Goal: Feedback & Contribution: Contribute content

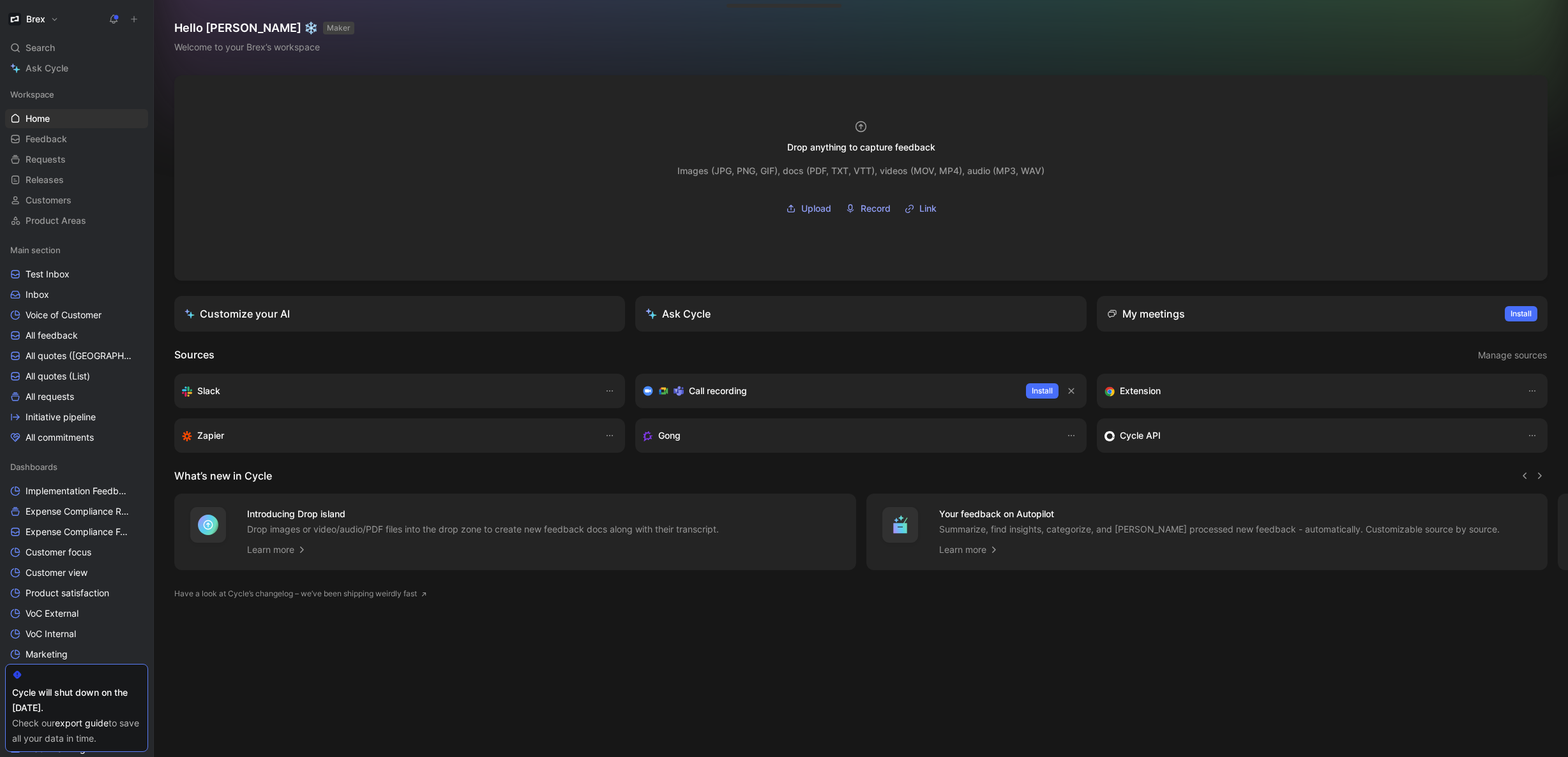
click at [132, 18] on icon at bounding box center [134, 19] width 9 height 9
click at [222, 30] on button "New feedback c" at bounding box center [219, 24] width 137 height 22
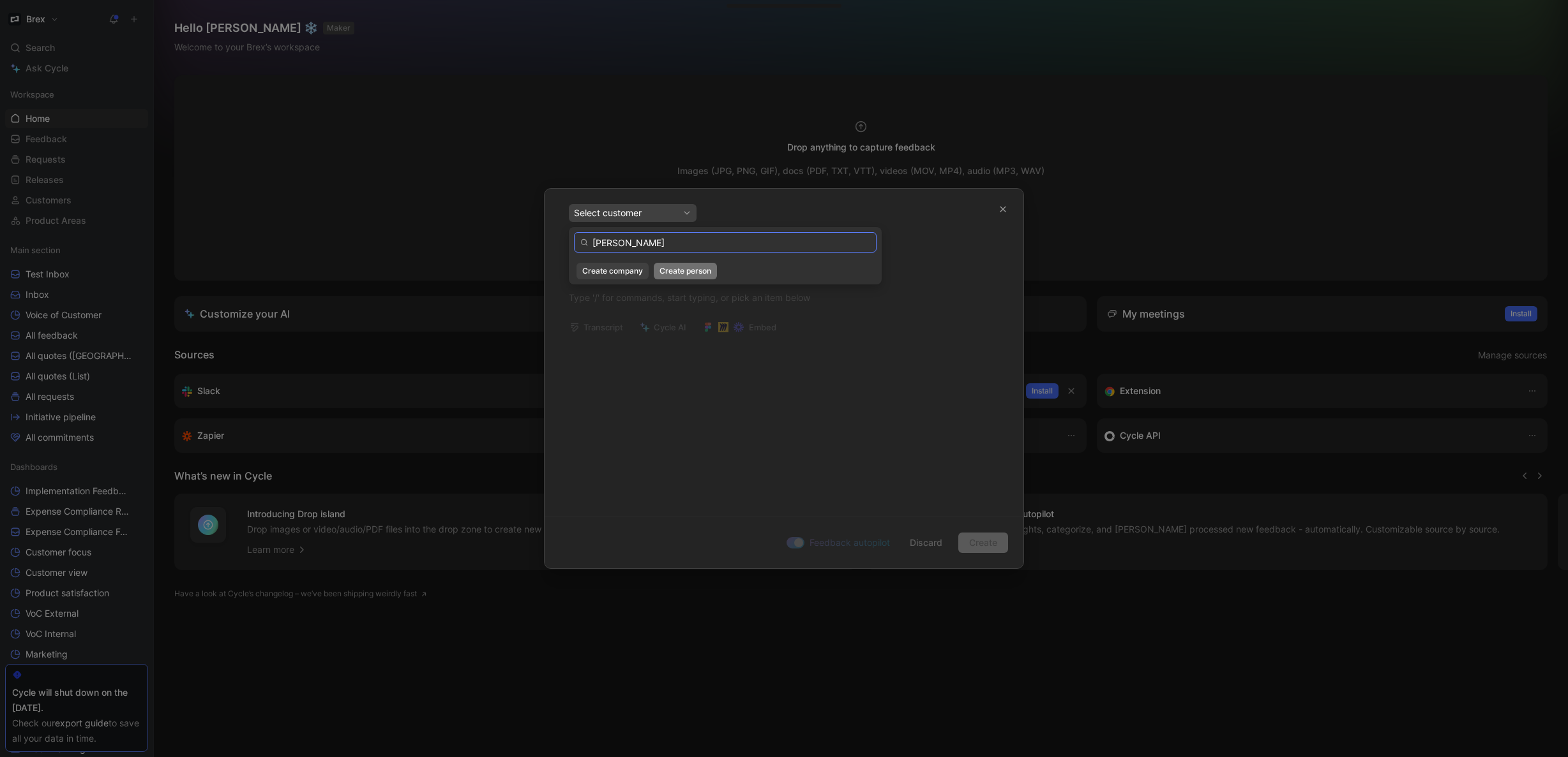
type input "[PERSON_NAME]"
click at [692, 278] on button "Create person" at bounding box center [685, 271] width 63 height 16
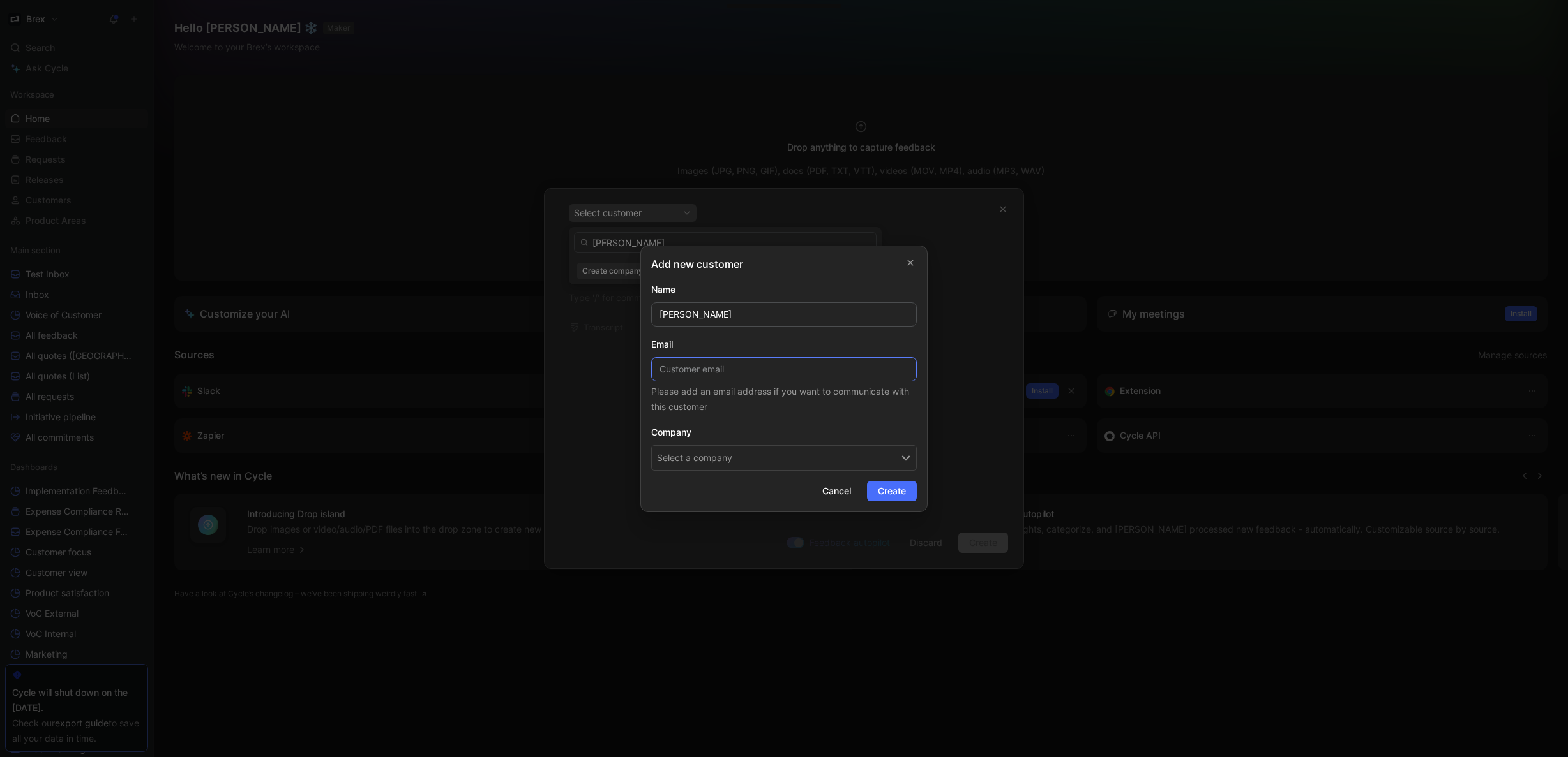
click at [771, 367] on input at bounding box center [784, 369] width 266 height 24
paste input "[PERSON_NAME][EMAIL_ADDRESS][PERSON_NAME][DOMAIN_NAME]"
type input "[PERSON_NAME][EMAIL_ADDRESS][PERSON_NAME][DOMAIN_NAME]"
click at [779, 456] on button "Select a company" at bounding box center [784, 458] width 266 height 25
click at [752, 488] on input "elevated insights" at bounding box center [740, 488] width 168 height 20
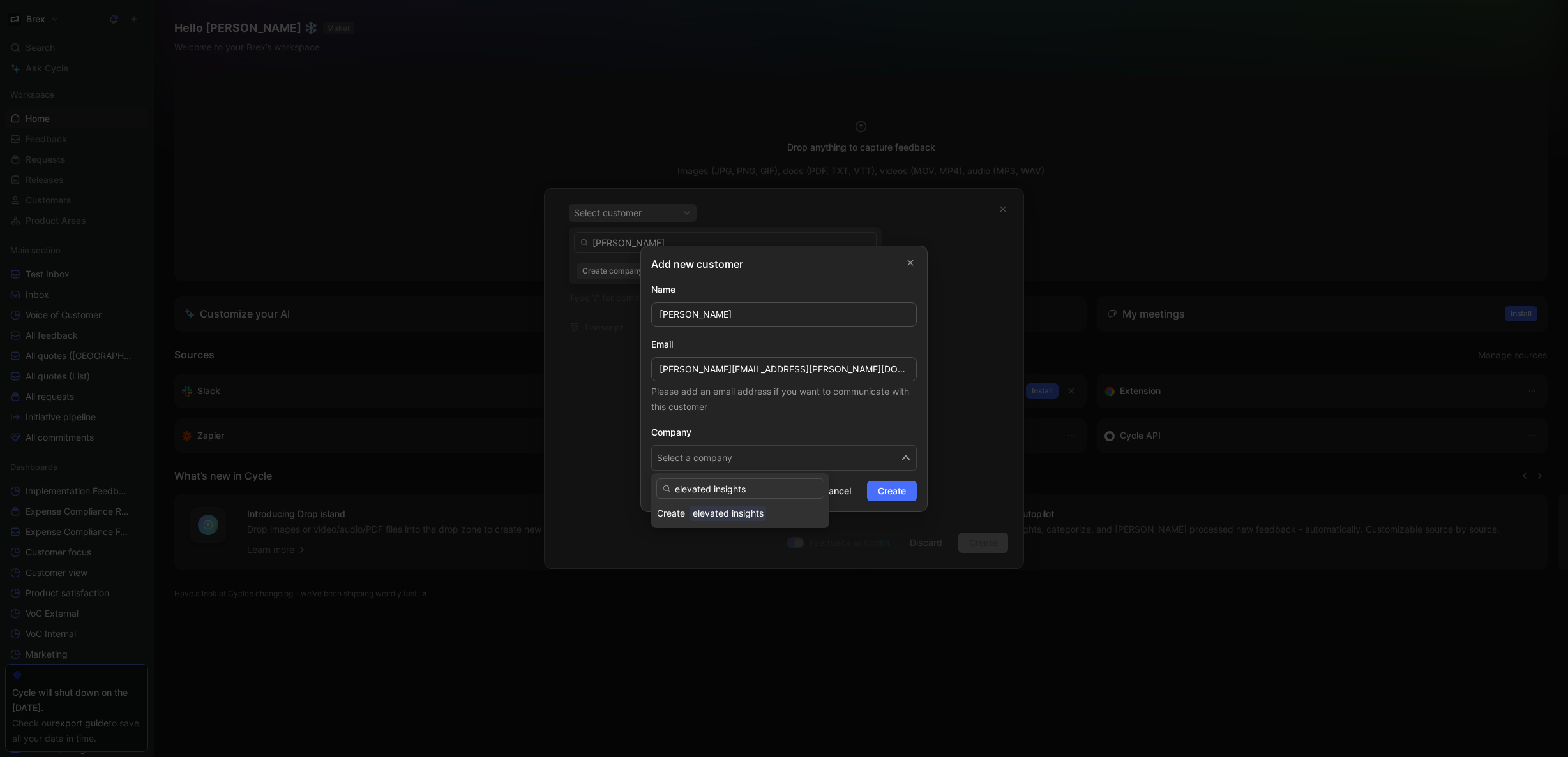
click at [753, 488] on input "elevated insights" at bounding box center [740, 488] width 168 height 20
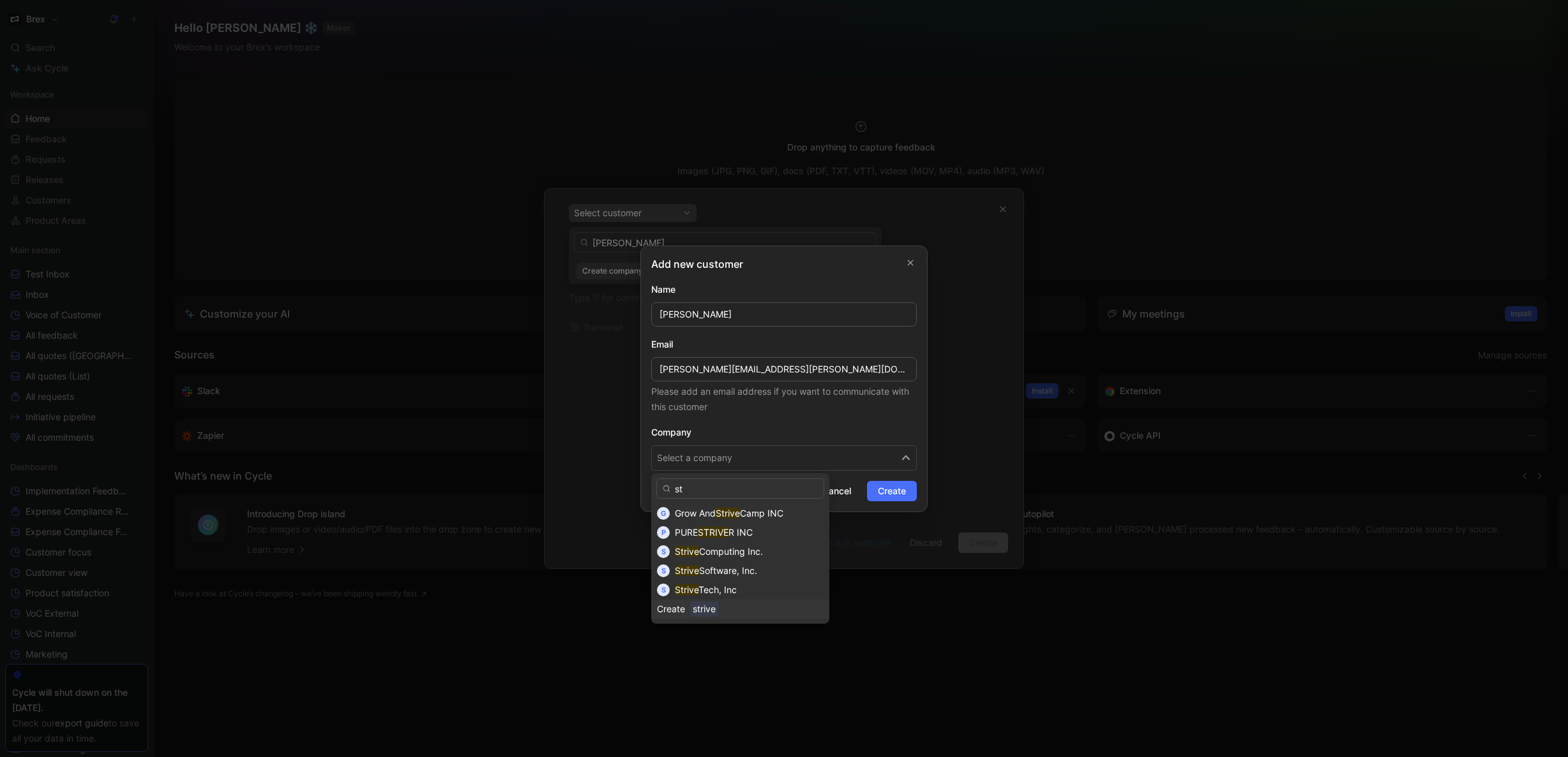
type input "s"
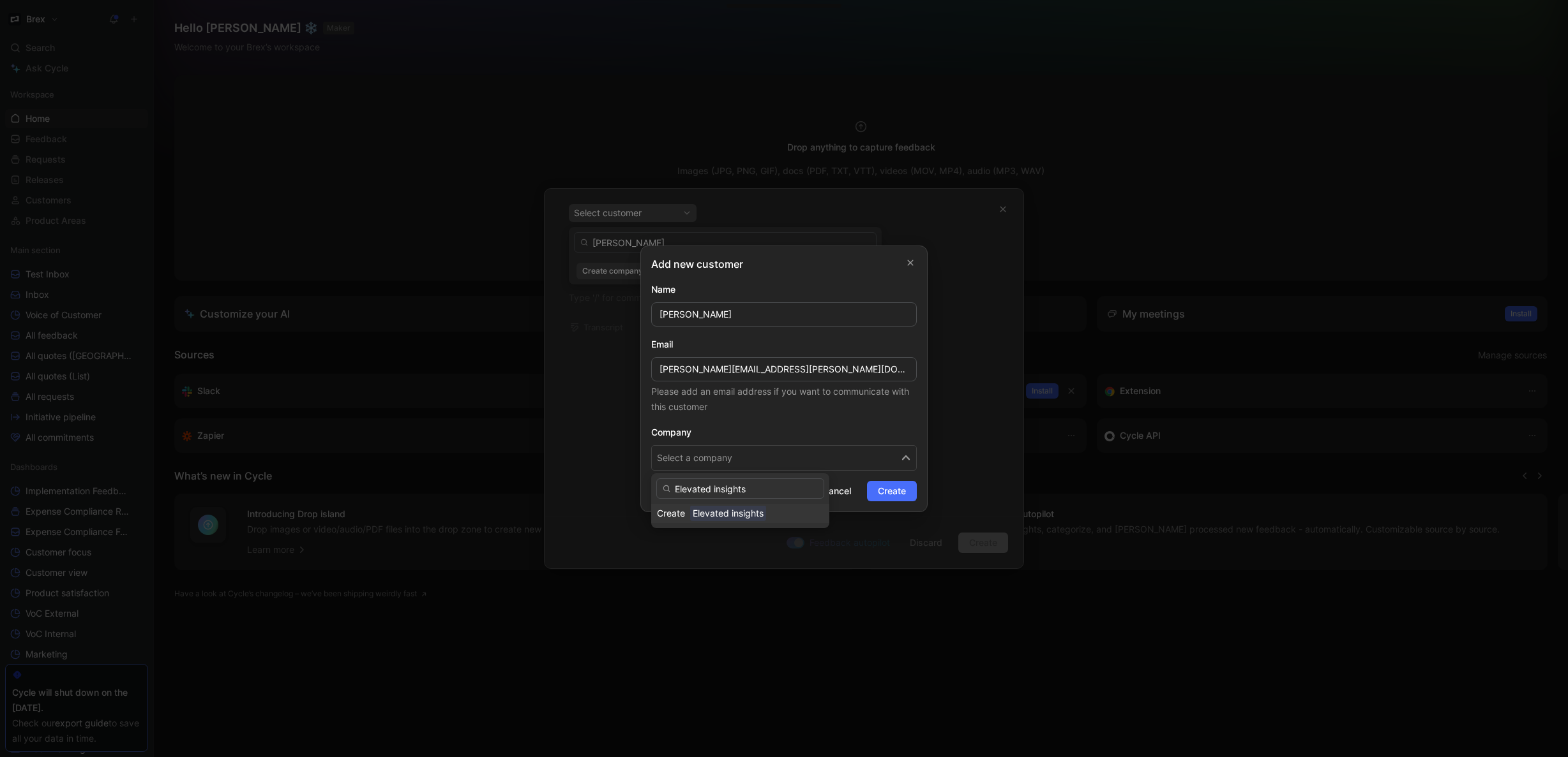
type input "Elevated insights"
click at [746, 516] on span "Elevated insights" at bounding box center [728, 513] width 76 height 16
click at [888, 495] on span "Create" at bounding box center [892, 491] width 28 height 16
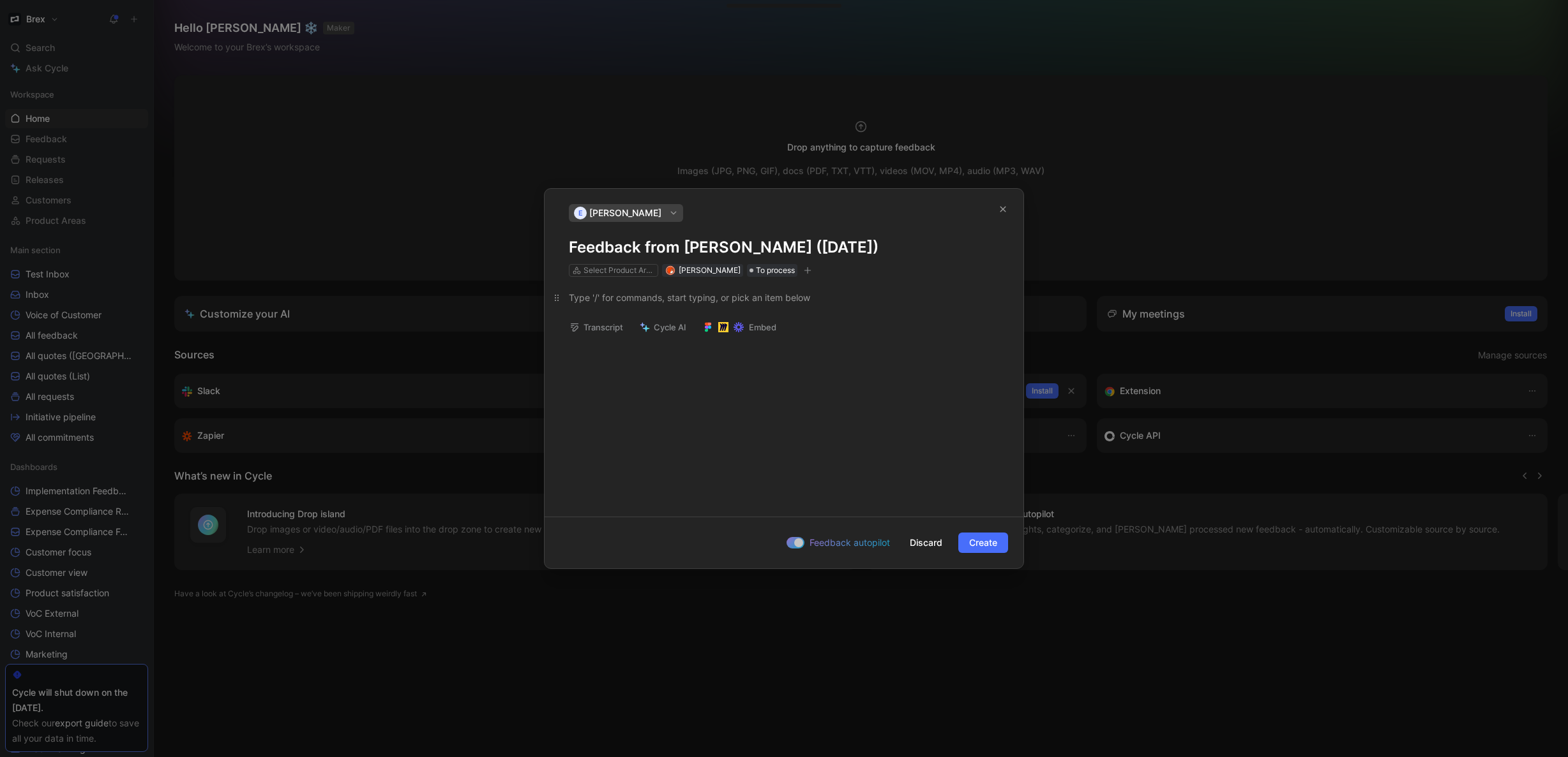
click at [752, 299] on div at bounding box center [784, 298] width 430 height 13
paste div
click at [968, 540] on button "Create" at bounding box center [983, 543] width 50 height 20
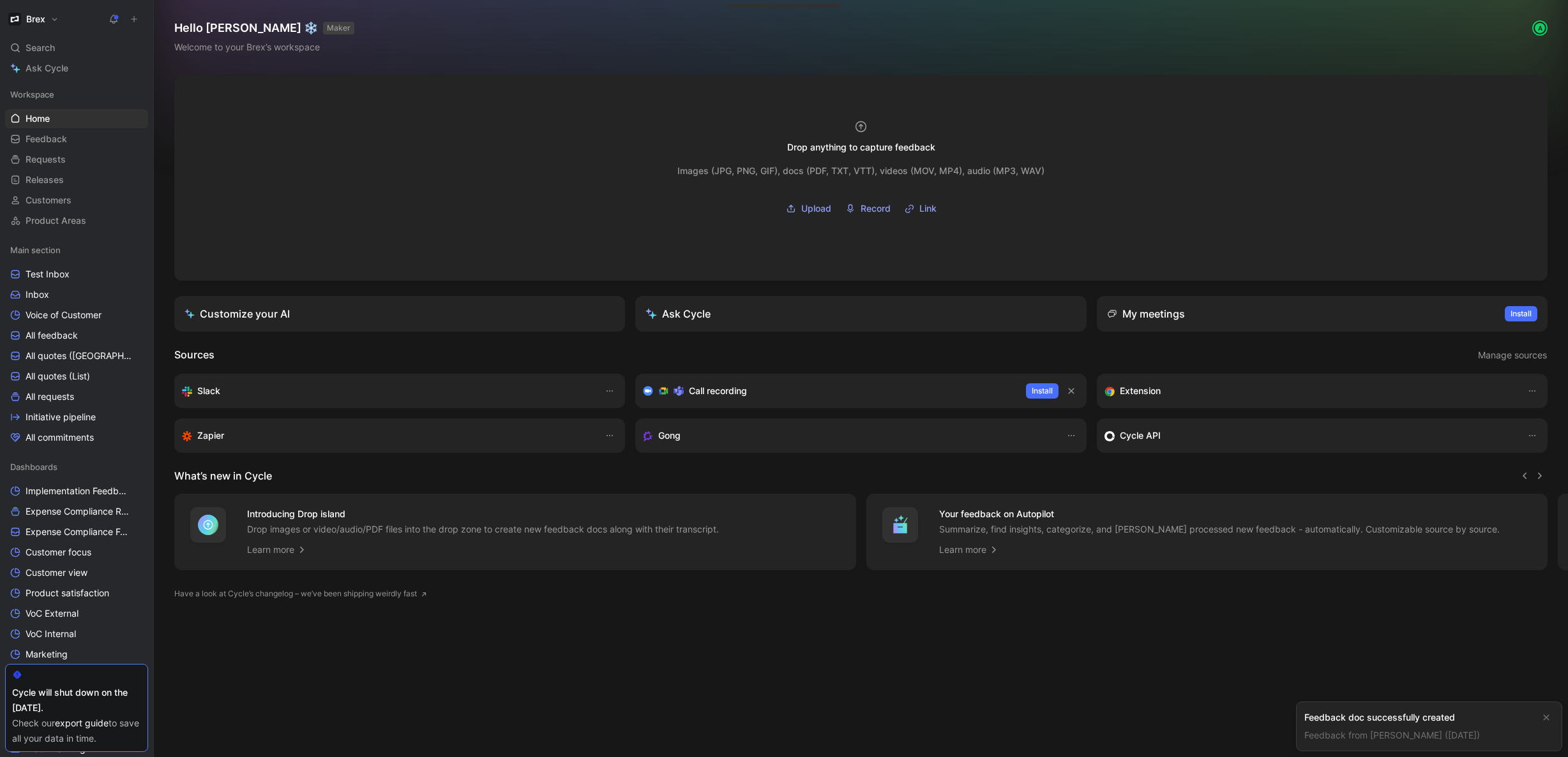
click at [1360, 734] on link "Feedback from [PERSON_NAME] ([DATE])" at bounding box center [1392, 735] width 175 height 11
